Goal: Task Accomplishment & Management: Use online tool/utility

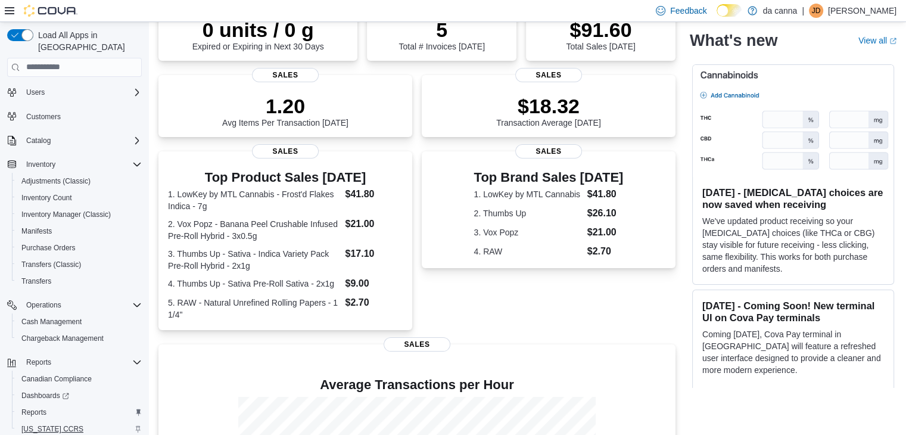
scroll to position [67, 0]
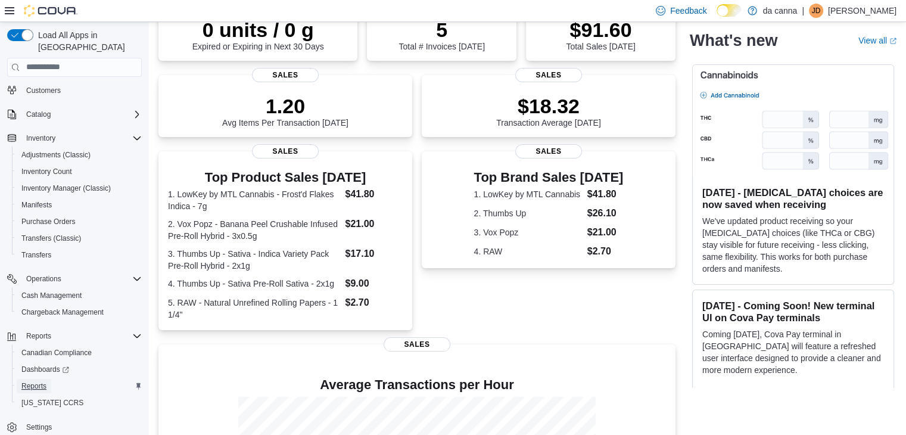
click at [45, 381] on span "Reports" at bounding box center [33, 386] width 25 height 10
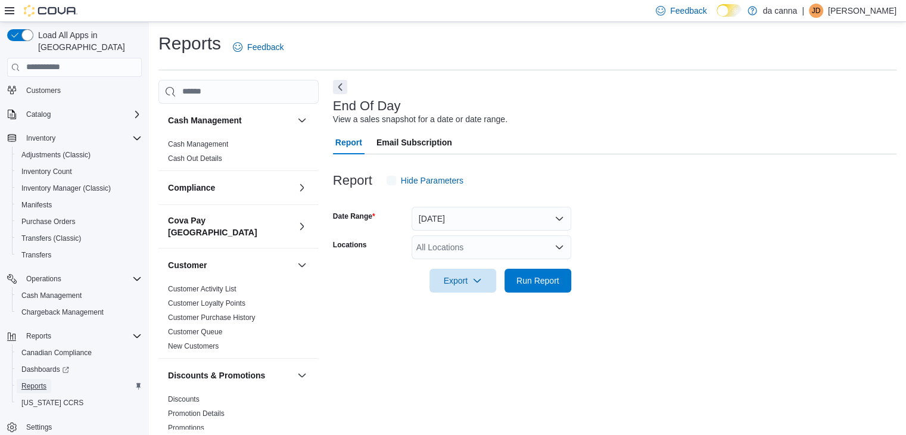
scroll to position [4, 0]
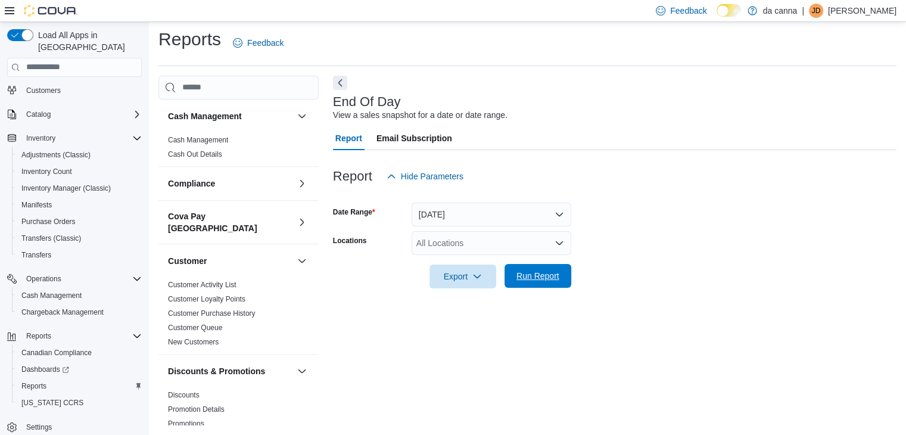
click at [538, 276] on span "Run Report" at bounding box center [538, 276] width 43 height 12
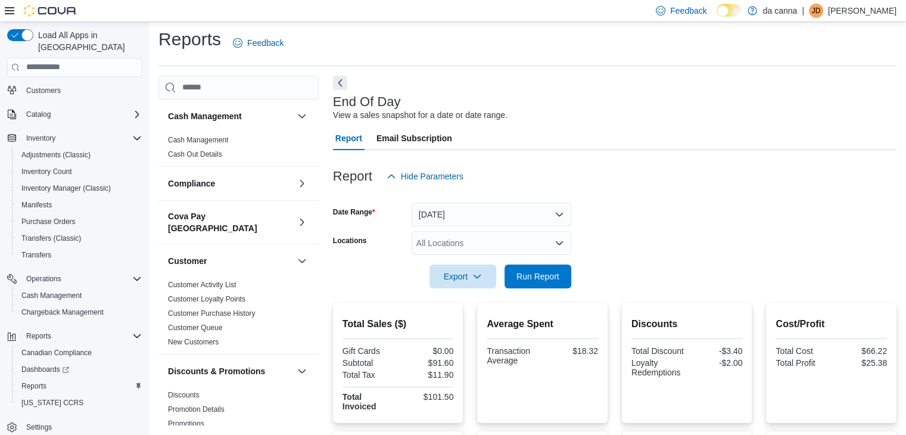
scroll to position [232, 0]
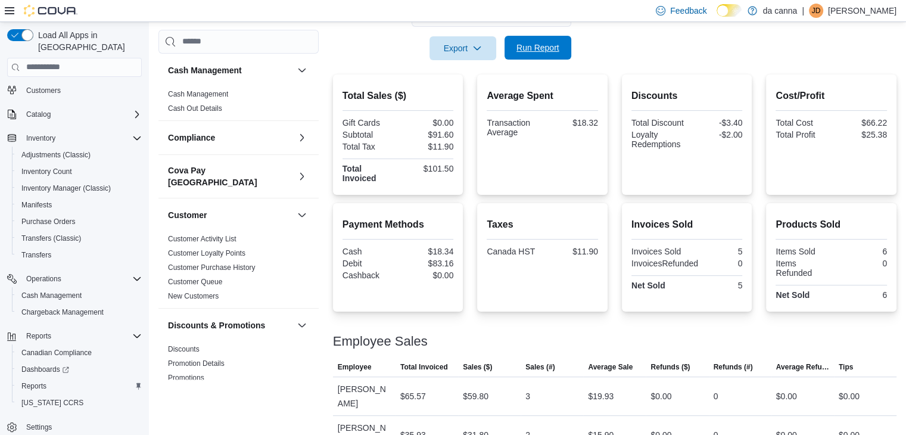
click at [555, 41] on span "Run Report" at bounding box center [538, 48] width 52 height 24
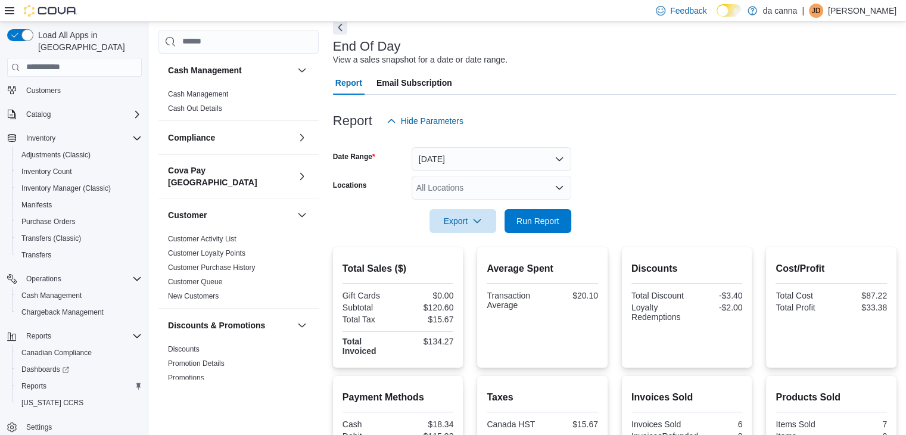
scroll to position [0, 0]
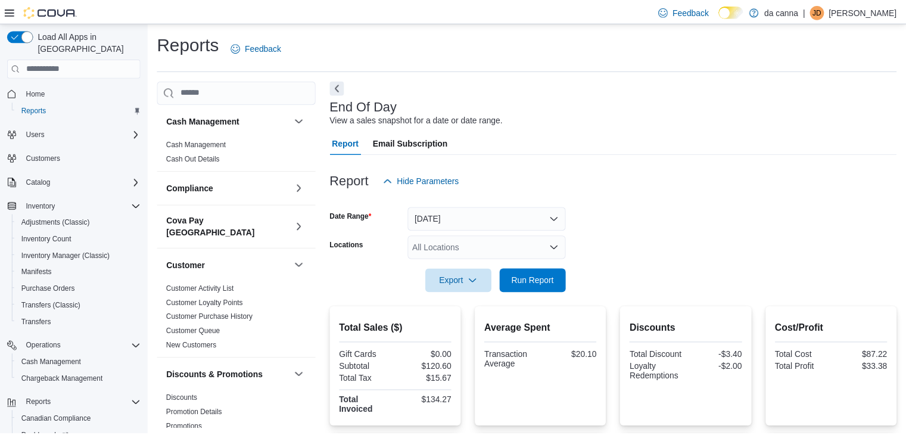
scroll to position [4, 0]
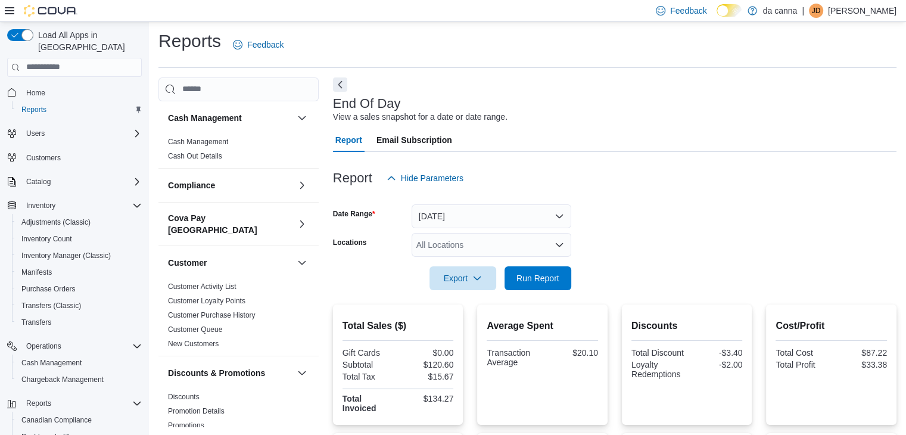
scroll to position [4, 0]
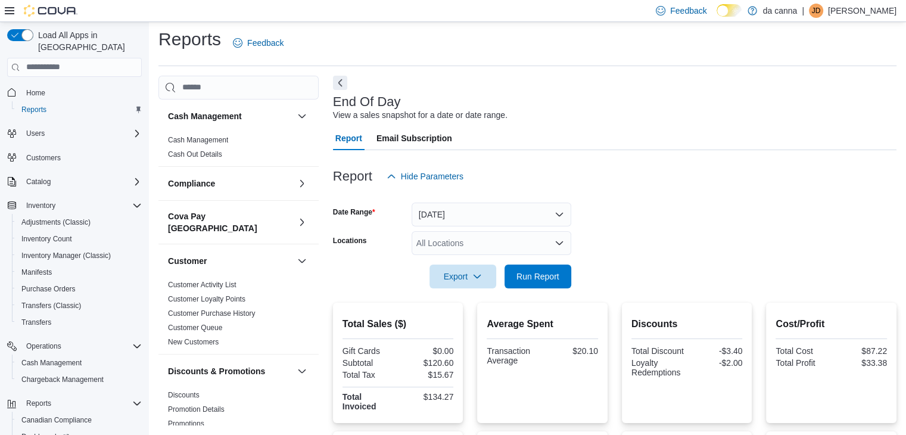
drag, startPoint x: 374, startPoint y: 260, endPoint x: 374, endPoint y: 253, distance: 7.2
click at [374, 260] on div at bounding box center [615, 260] width 564 height 10
